Goal: Book appointment/travel/reservation

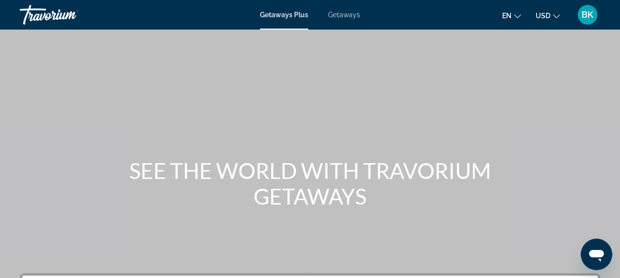
click at [345, 17] on span "Getaways" at bounding box center [344, 15] width 32 height 8
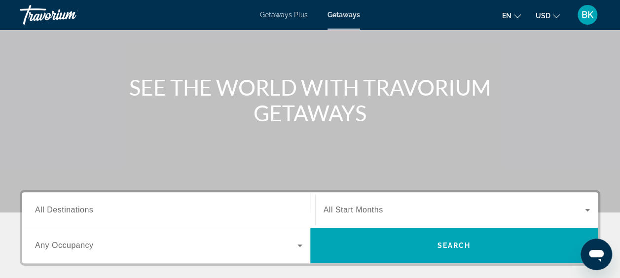
scroll to position [84, 0]
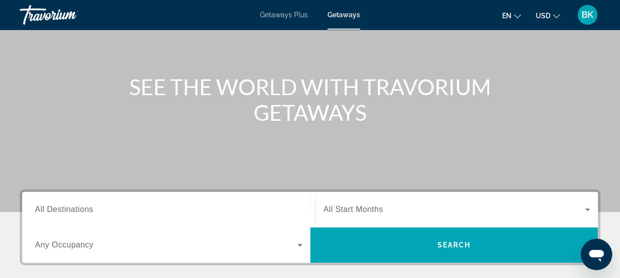
click at [83, 213] on span "All Destinations" at bounding box center [64, 209] width 58 height 8
click at [83, 213] on input "Destination All Destinations" at bounding box center [168, 210] width 267 height 12
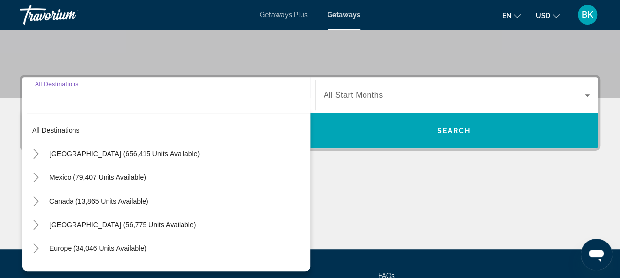
scroll to position [241, 0]
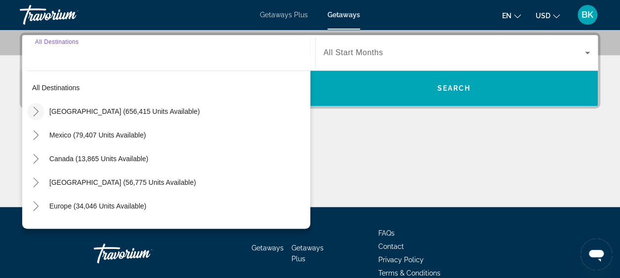
click at [39, 108] on icon "Toggle United States (656,415 units available)" at bounding box center [36, 112] width 10 height 10
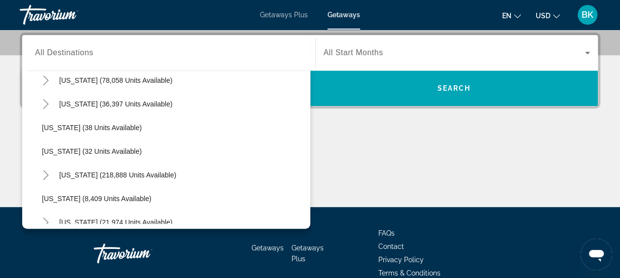
scroll to position [145, 0]
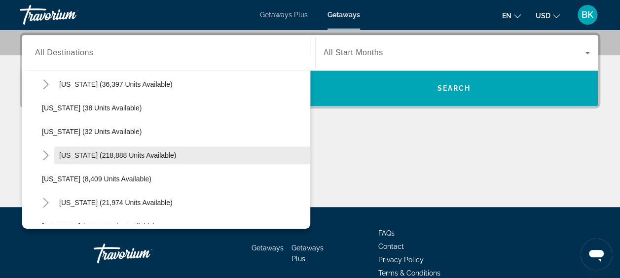
click at [79, 153] on span "[US_STATE] (218,888 units available)" at bounding box center [117, 155] width 117 height 8
type input "**********"
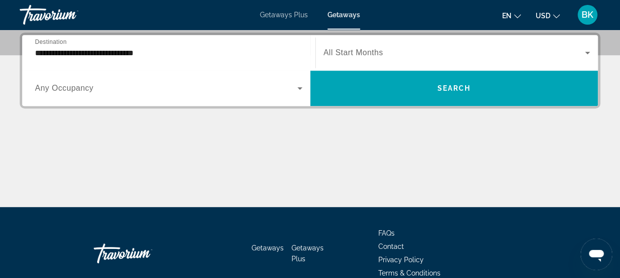
click at [354, 56] on span "All Start Months" at bounding box center [353, 52] width 60 height 8
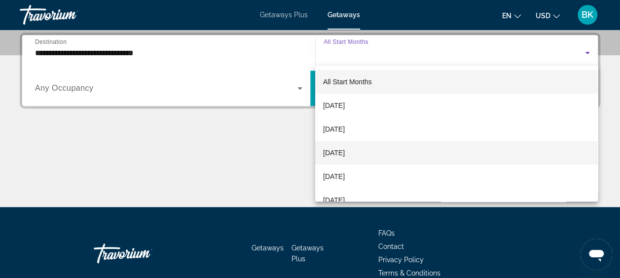
click at [345, 155] on span "[DATE]" at bounding box center [334, 153] width 22 height 12
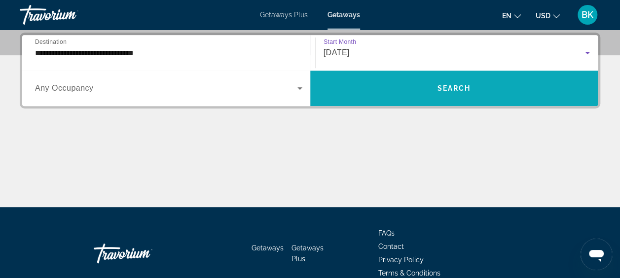
click at [474, 86] on span "Search widget" at bounding box center [454, 88] width 288 height 24
